Goal: Transaction & Acquisition: Register for event/course

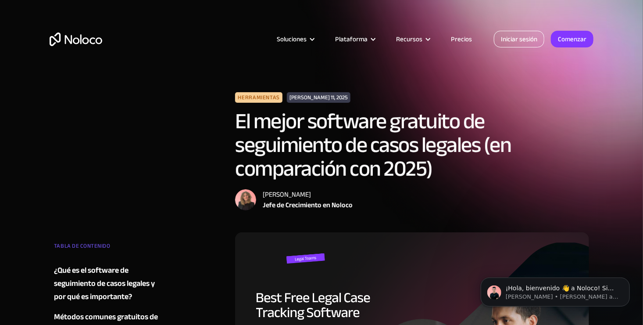
click at [518, 43] on link "Iniciar sesión" at bounding box center [519, 39] width 50 height 17
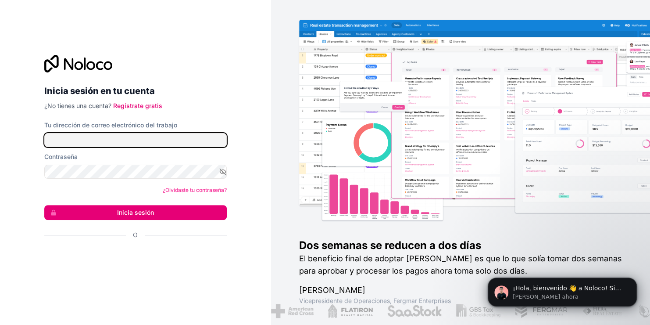
click at [133, 139] on input "Tu dirección de correo electrónico del trabajo" at bounding box center [135, 140] width 183 height 14
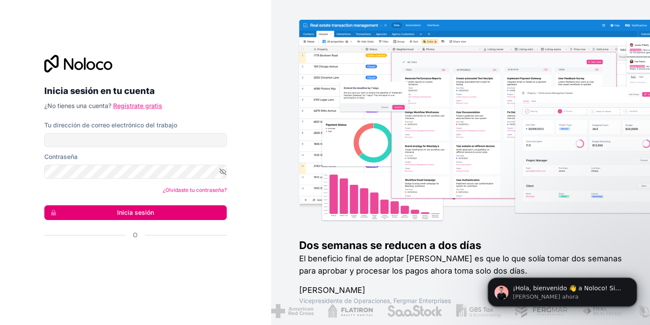
click at [145, 105] on link "Regístrate gratis" at bounding box center [137, 105] width 49 height 7
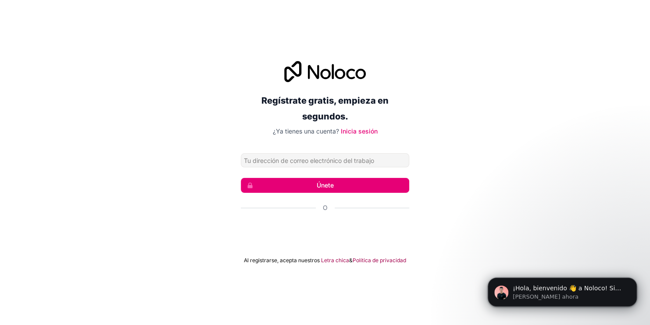
click at [252, 159] on input "Dirección de correo electrónico" at bounding box center [325, 160] width 168 height 14
click at [287, 157] on input "Dirección de correo electrónico" at bounding box center [325, 160] width 168 height 14
type input "[EMAIL_ADDRESS][DOMAIN_NAME]"
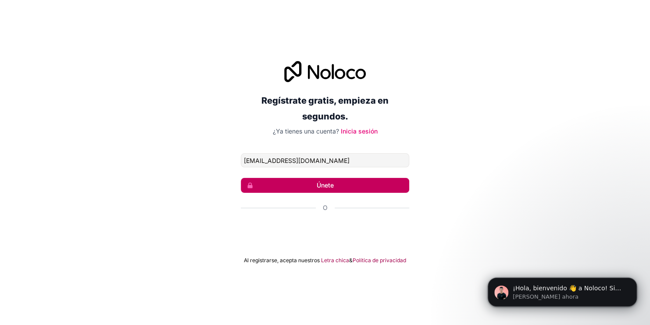
click at [277, 185] on button "Únete" at bounding box center [325, 185] width 168 height 15
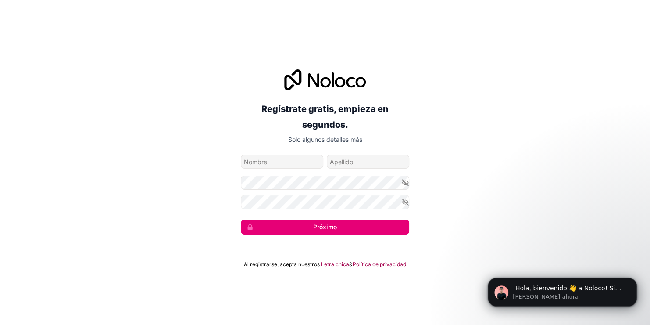
click at [245, 159] on input "nombre de pila" at bounding box center [282, 161] width 82 height 14
type input "[PERSON_NAME]"
click at [403, 179] on icon "button" at bounding box center [405, 183] width 8 height 8
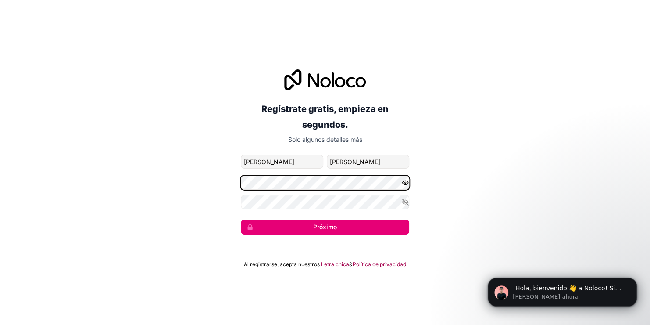
click at [224, 183] on div "Regístrate gratis, empieza en segundos. Solo algunos detalles más alextorres142…" at bounding box center [325, 152] width 650 height 190
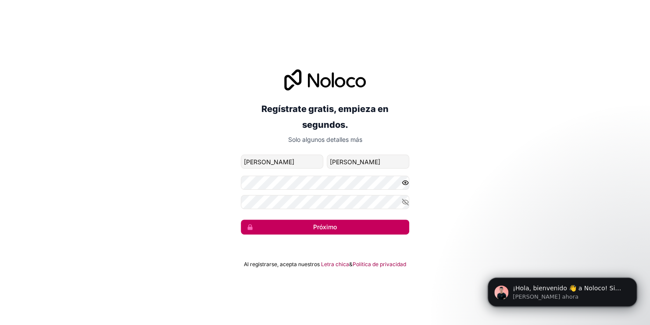
click at [283, 226] on button "Próximo" at bounding box center [325, 226] width 168 height 15
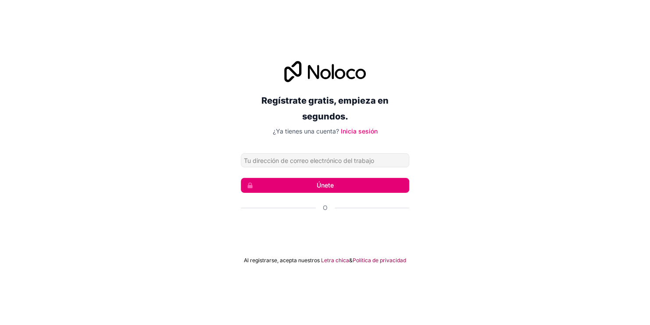
type input "[EMAIL_ADDRESS][DOMAIN_NAME]"
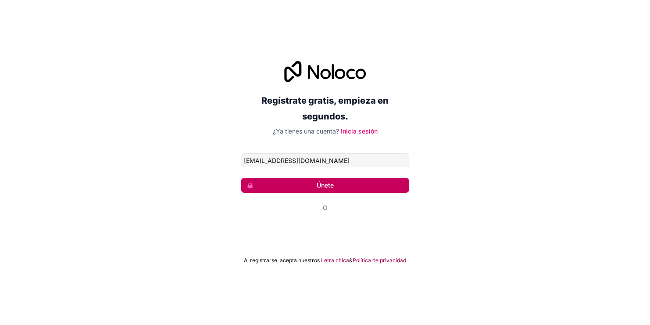
click at [318, 183] on font "Únete" at bounding box center [325, 185] width 17 height 9
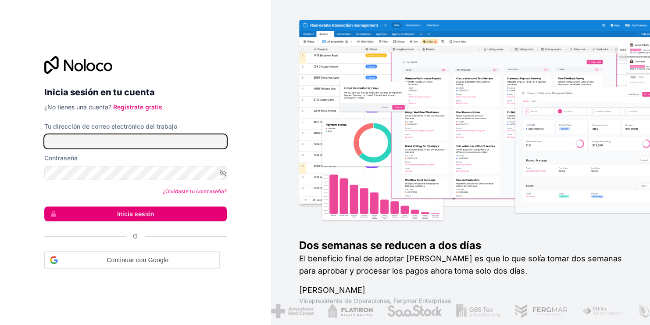
type input "[EMAIL_ADDRESS][DOMAIN_NAME]"
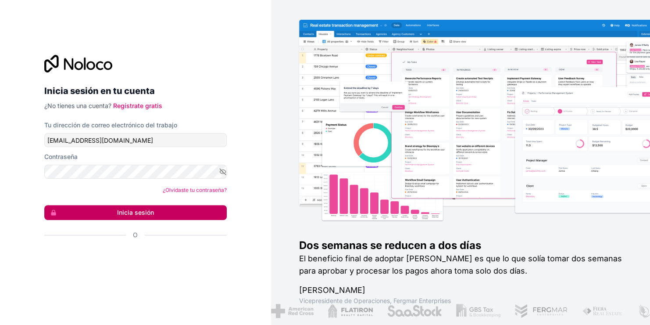
click at [150, 212] on font "Inicia sesión" at bounding box center [135, 212] width 37 height 9
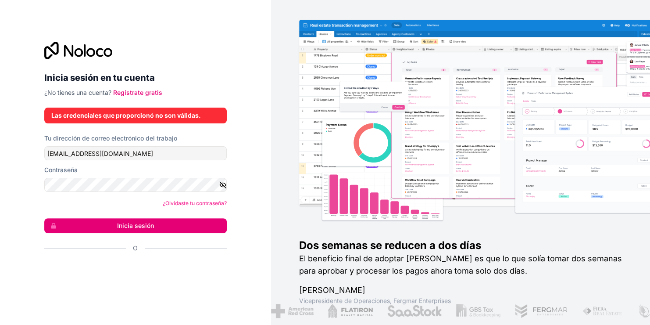
click at [223, 181] on icon "button" at bounding box center [223, 185] width 8 height 8
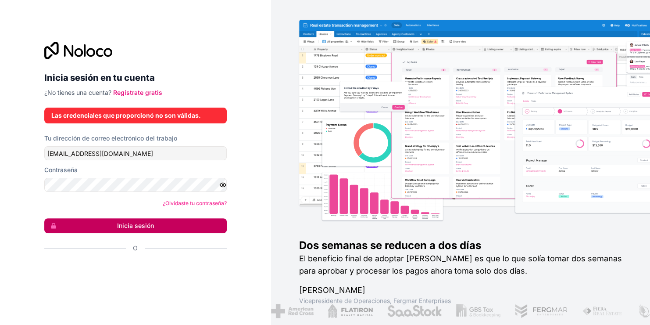
click at [132, 221] on font "Inicia sesión" at bounding box center [135, 225] width 37 height 9
click at [131, 222] on font "Inicia sesión" at bounding box center [135, 225] width 37 height 9
click at [142, 222] on font "Inicia sesión" at bounding box center [135, 225] width 37 height 9
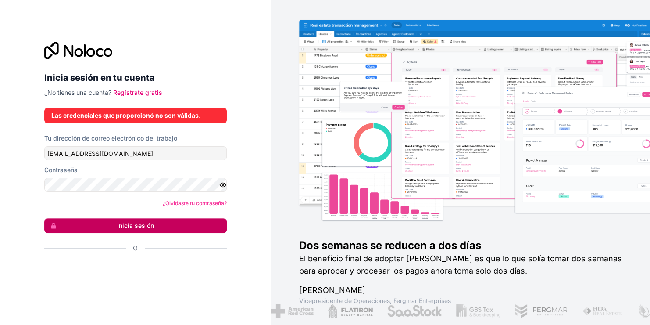
click at [140, 227] on font "Inicia sesión" at bounding box center [135, 225] width 37 height 9
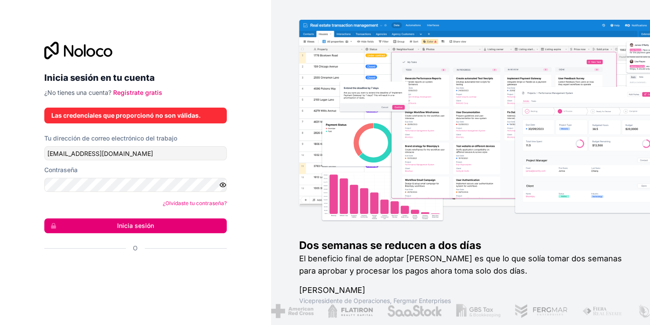
click at [141, 142] on label "Tu dirección de correo electrónico del trabajo" at bounding box center [110, 138] width 133 height 9
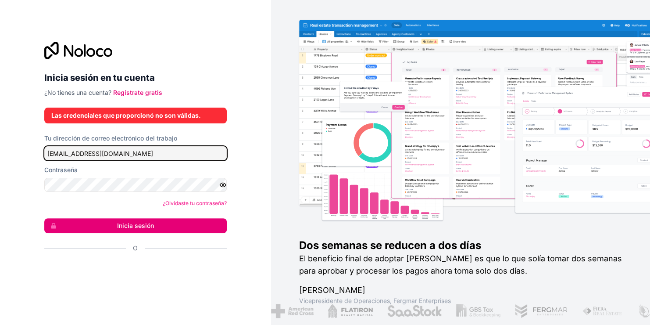
click at [141, 146] on input "[EMAIL_ADDRESS][DOMAIN_NAME]" at bounding box center [135, 153] width 183 height 14
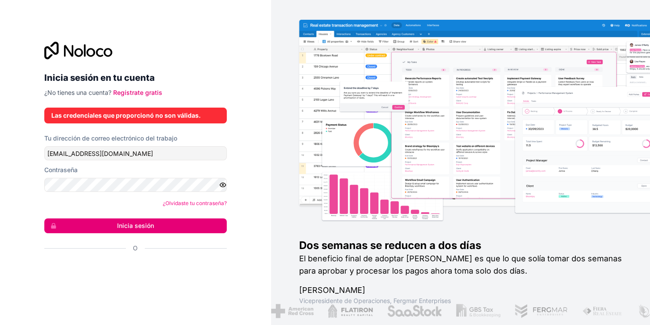
click at [260, 170] on div "Inicia sesión en tu cuenta ¿No tienes una cuenta? Regístrate gratis Las credenc…" at bounding box center [135, 162] width 271 height 325
click at [265, 191] on div "Inicia sesión en tu cuenta ¿No tienes una cuenta? Regístrate gratis Las credenc…" at bounding box center [135, 162] width 271 height 325
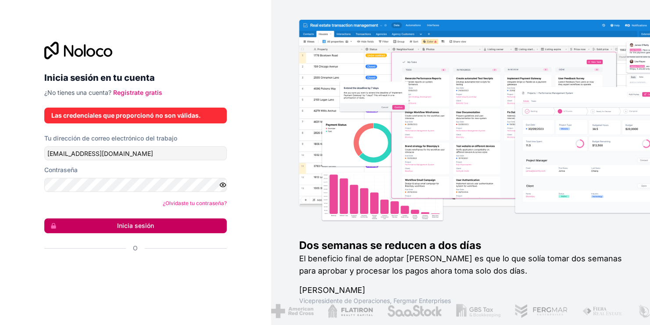
click at [196, 219] on button "Inicia sesión" at bounding box center [135, 225] width 183 height 15
click at [194, 222] on button "Inicia sesión" at bounding box center [135, 225] width 183 height 15
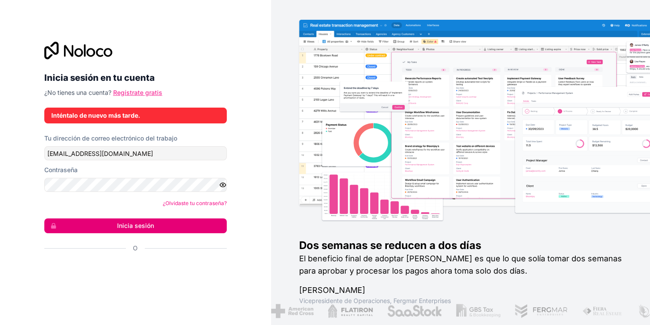
click at [136, 90] on link "Regístrate gratis" at bounding box center [137, 92] width 49 height 7
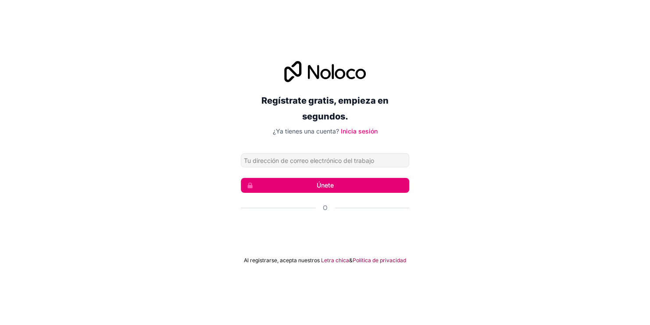
type input "[EMAIL_ADDRESS][DOMAIN_NAME]"
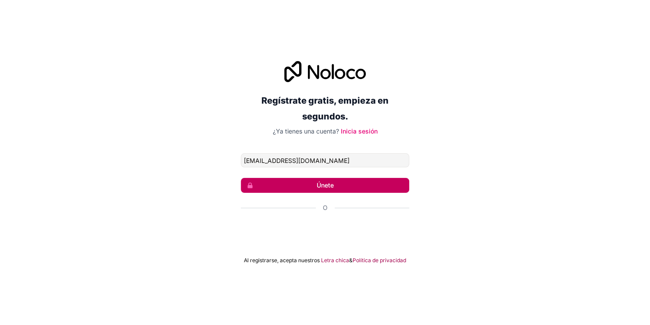
click at [297, 185] on button "Únete" at bounding box center [325, 185] width 168 height 15
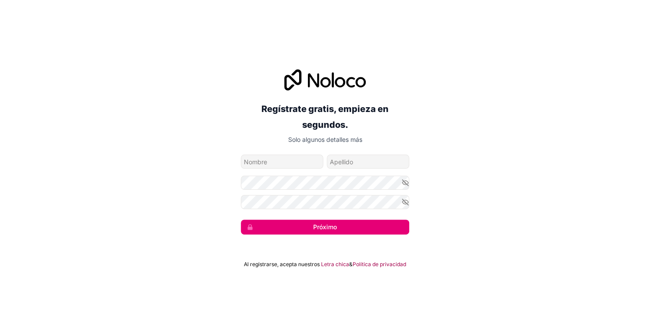
click at [278, 152] on div "Regístrate gratis, empieza en segundos. Solo algunos detalles más [EMAIL_ADDRES…" at bounding box center [325, 151] width 168 height 165
click at [278, 160] on input "nombre de pila" at bounding box center [282, 161] width 82 height 14
type input "[PERSON_NAME]"
click at [356, 162] on input "[PERSON_NAME]" at bounding box center [368, 161] width 82 height 14
type input "[EMAIL_ADDRESS][DOMAIN_NAME]"
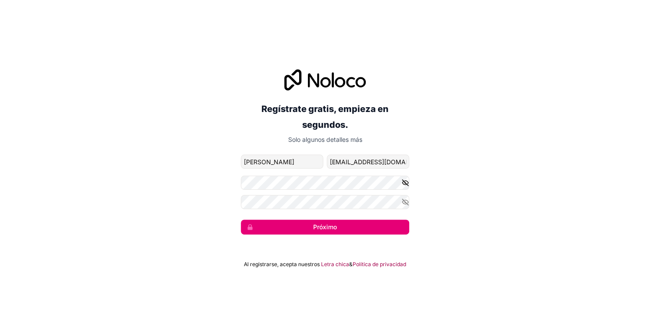
click at [408, 179] on icon "button" at bounding box center [405, 183] width 8 height 8
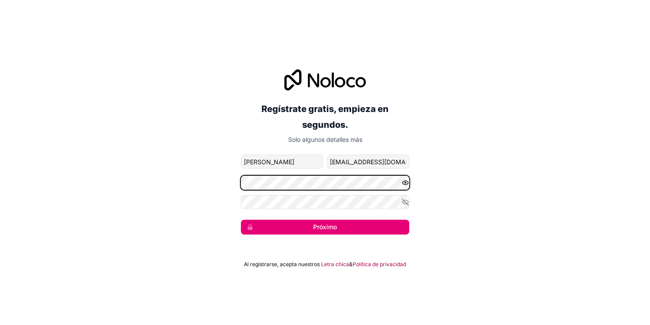
click at [231, 183] on div "Regístrate gratis, empieza en segundos. Solo algunos detalles más [EMAIL_ADDRES…" at bounding box center [325, 152] width 650 height 190
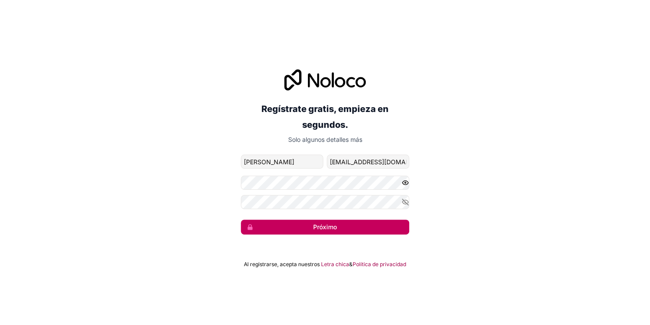
click at [311, 223] on button "Próximo" at bounding box center [325, 226] width 168 height 15
